Goal: Information Seeking & Learning: Learn about a topic

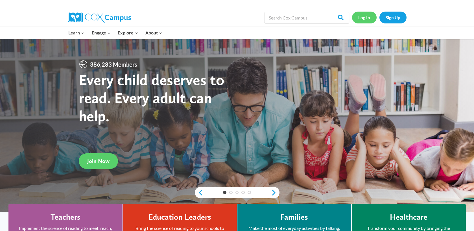
click at [362, 20] on link "Log In" at bounding box center [364, 18] width 25 height 12
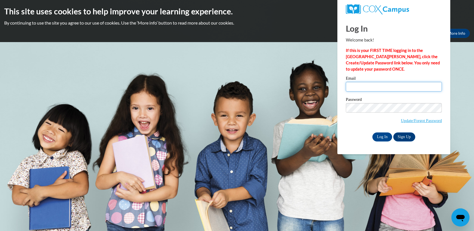
click at [386, 88] on input "Email" at bounding box center [394, 87] width 96 height 10
type input "mhavazelet@butler.edu"
click at [377, 136] on input "Log In" at bounding box center [382, 136] width 20 height 9
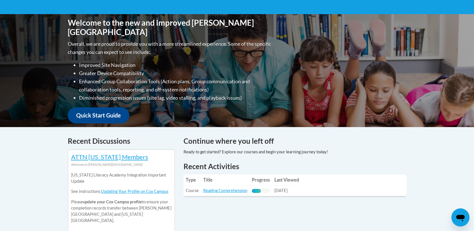
scroll to position [125, 0]
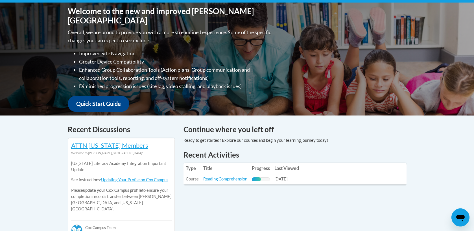
click at [217, 183] on td "Title: Reading Comprehension" at bounding box center [225, 179] width 49 height 10
click at [217, 182] on td "Title: Reading Comprehension" at bounding box center [225, 179] width 49 height 10
click at [218, 181] on link "Reading Comprehension" at bounding box center [225, 178] width 44 height 5
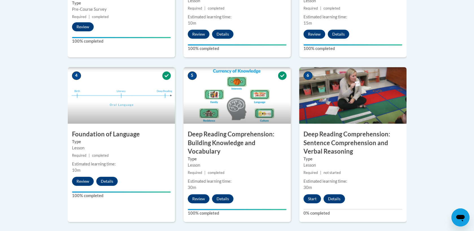
scroll to position [271, 0]
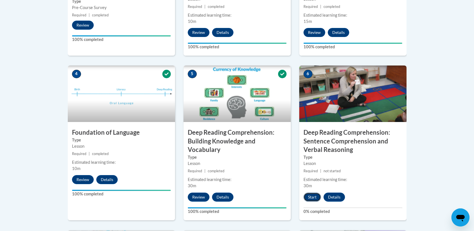
click at [313, 197] on button "Start" at bounding box center [312, 197] width 18 height 9
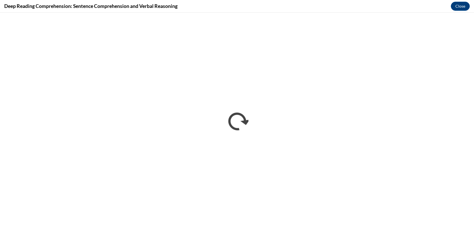
scroll to position [0, 0]
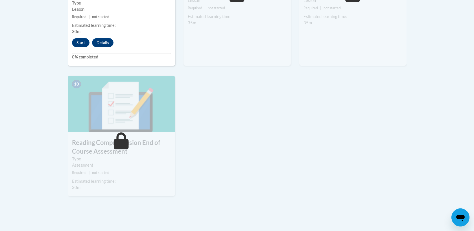
scroll to position [594, 0]
